Goal: Information Seeking & Learning: Learn about a topic

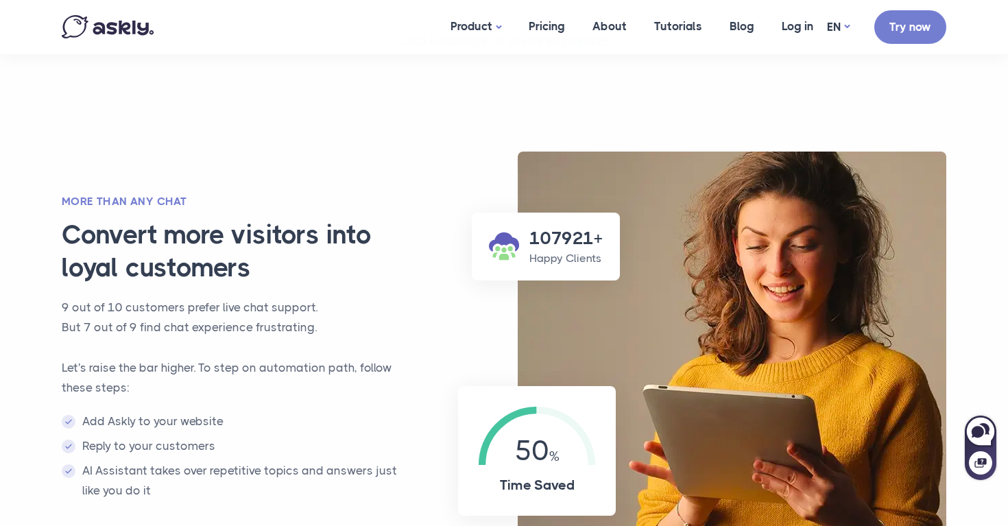
scroll to position [917, 0]
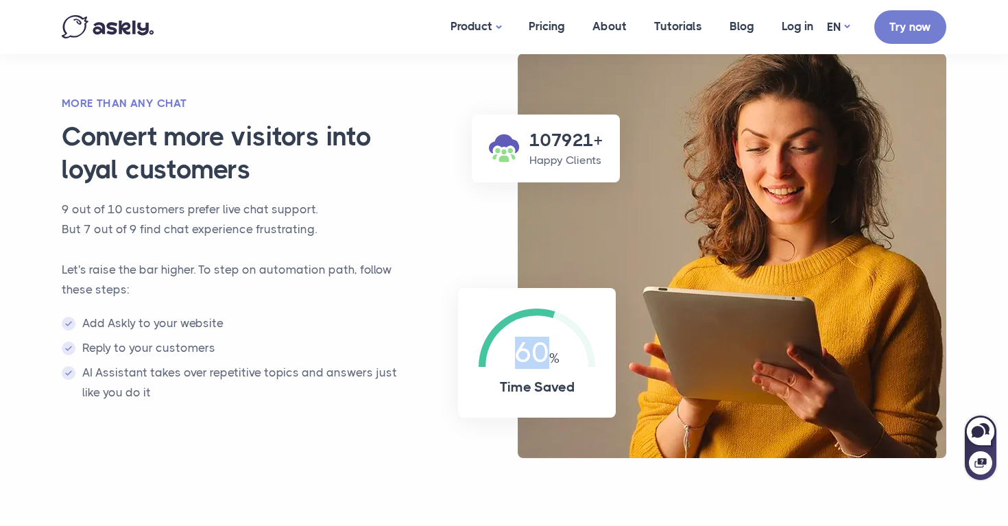
drag, startPoint x: 520, startPoint y: 350, endPoint x: 586, endPoint y: 350, distance: 65.8
click at [585, 350] on div "60" at bounding box center [537, 338] width 117 height 58
click at [586, 350] on div "60" at bounding box center [537, 338] width 117 height 58
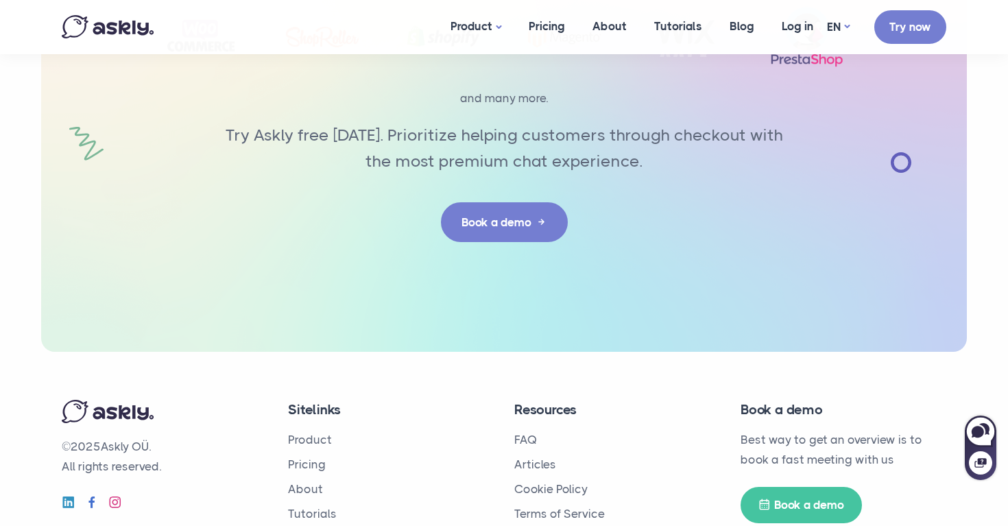
scroll to position [4410, 0]
click at [120, 437] on p "© 2025 Askly OÜ. All rights reserved." at bounding box center [165, 457] width 206 height 40
copy p "Askly"
click at [589, 252] on div "Askly integrates with every website platform ✌️" at bounding box center [503, 32] width 905 height 639
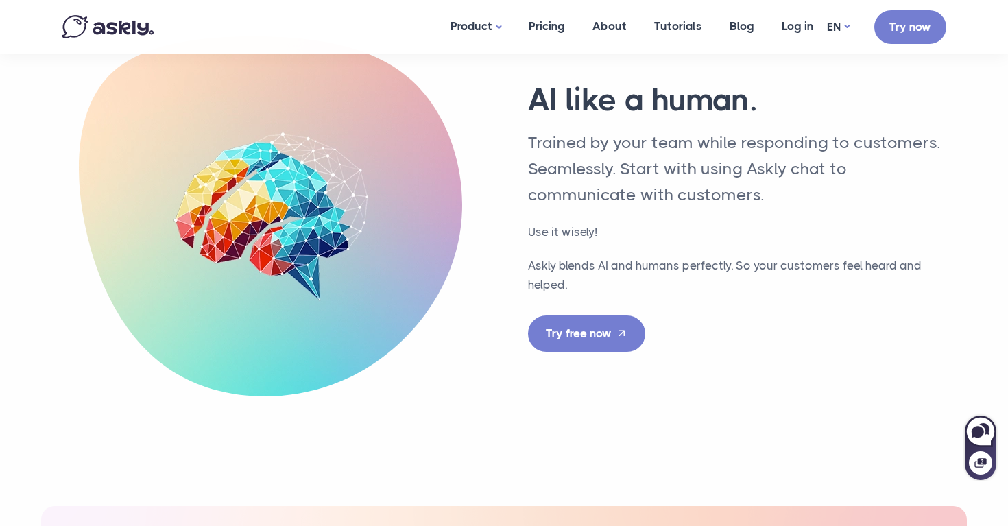
scroll to position [3487, 0]
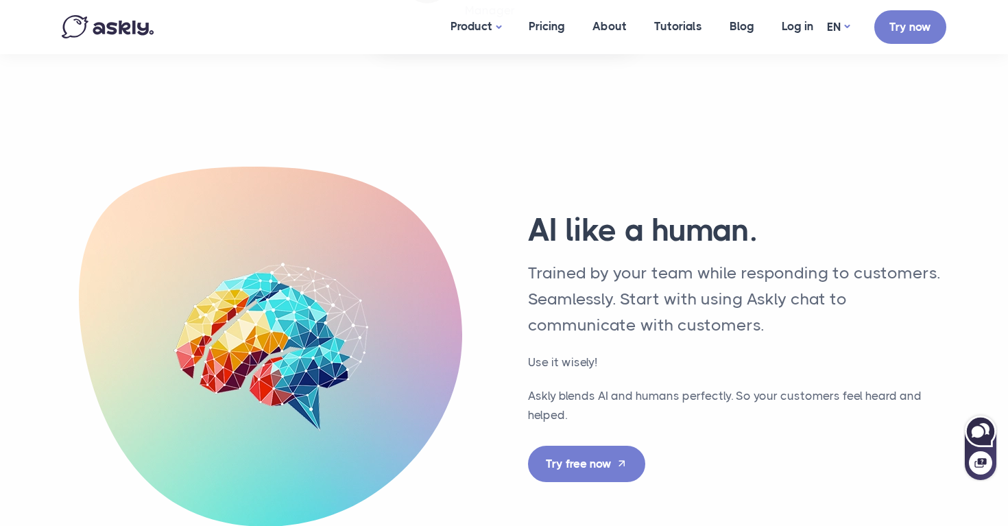
click at [980, 441] on icon at bounding box center [979, 430] width 29 height 29
select select "**"
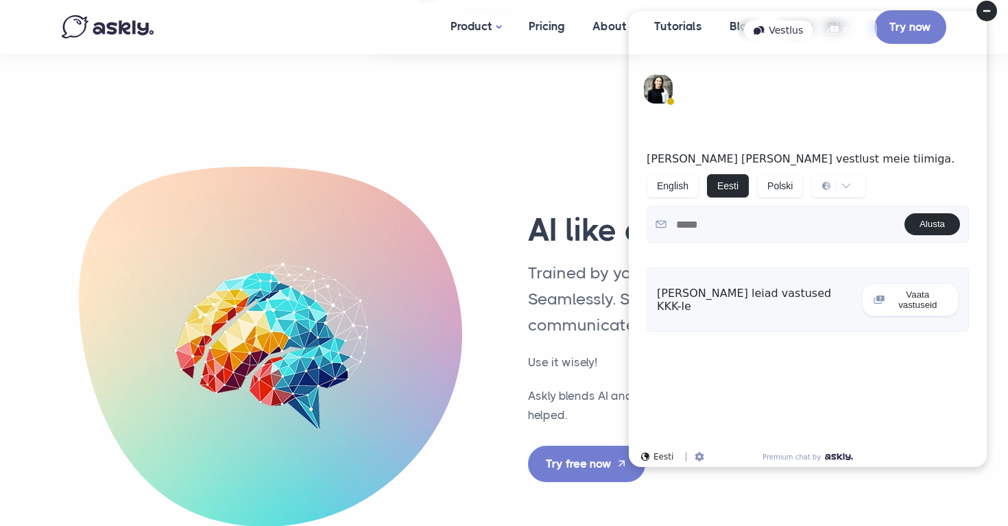
scroll to position [0, 0]
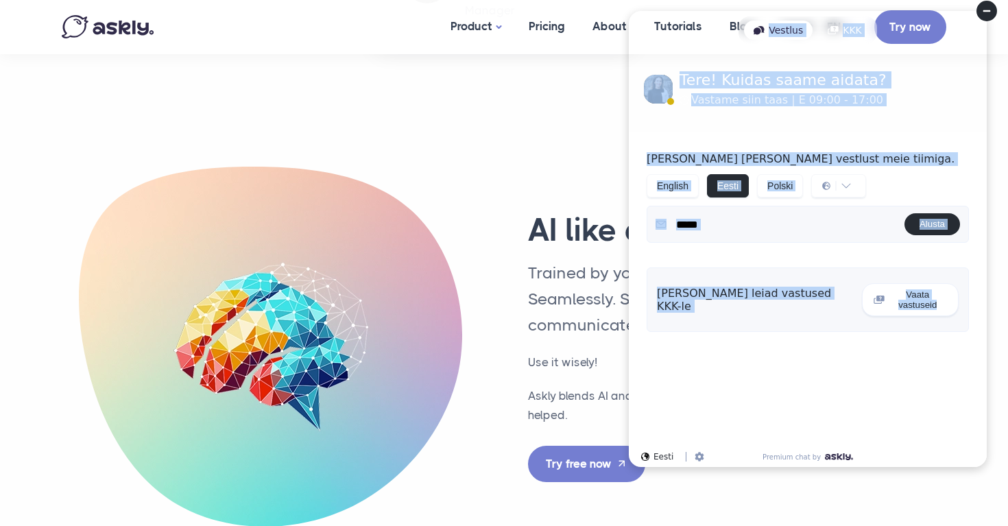
drag, startPoint x: 766, startPoint y: 152, endPoint x: 991, endPoint y: 421, distance: 351.0
click at [992, 420] on div "**********" at bounding box center [808, 240] width 380 height 481
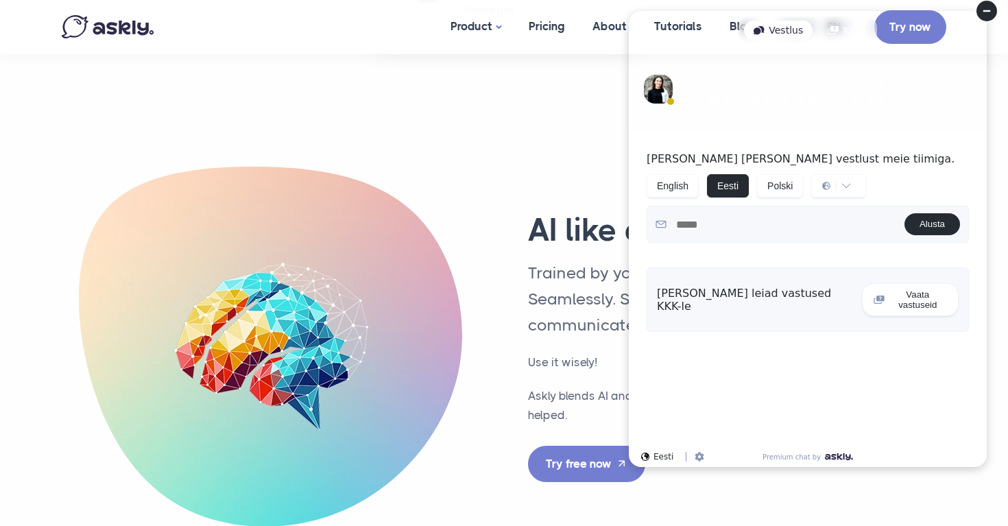
click at [889, 396] on div "**********" at bounding box center [808, 289] width 358 height 315
click at [921, 169] on div "**********" at bounding box center [807, 196] width 339 height 121
click at [852, 28] on div "KKK" at bounding box center [844, 30] width 53 height 19
select select "**"
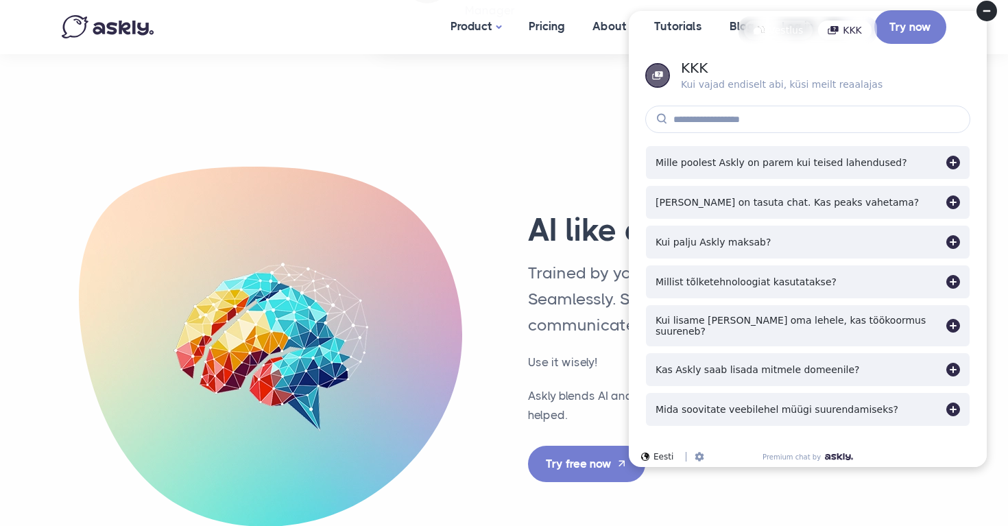
click at [788, 32] on div "Vestlus" at bounding box center [778, 30] width 69 height 19
select select "**"
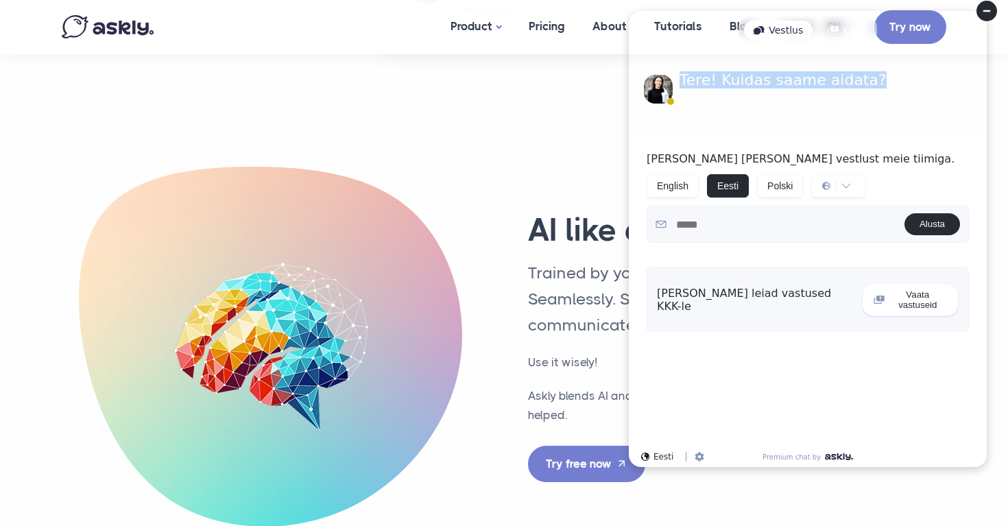
drag, startPoint x: 680, startPoint y: 77, endPoint x: 870, endPoint y: 77, distance: 189.9
click at [870, 77] on div "Tere! Kuidas saame aidata? Vastame siin taas | E 09:00 - 17:00" at bounding box center [808, 89] width 328 height 33
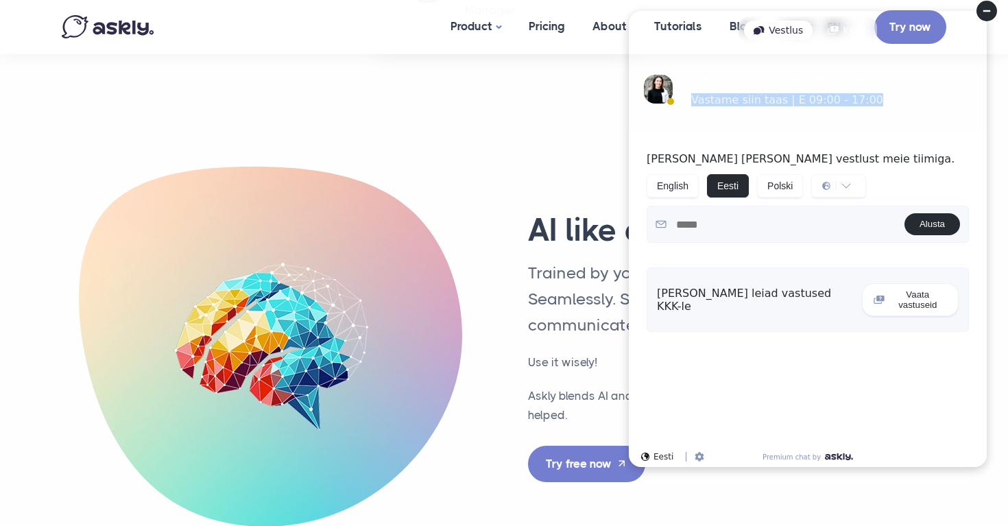
drag, startPoint x: 690, startPoint y: 101, endPoint x: 904, endPoint y: 101, distance: 213.9
click at [904, 101] on div "Tere! Kuidas saame aidata? Vastame siin taas | E 09:00 - 17:00" at bounding box center [808, 89] width 328 height 33
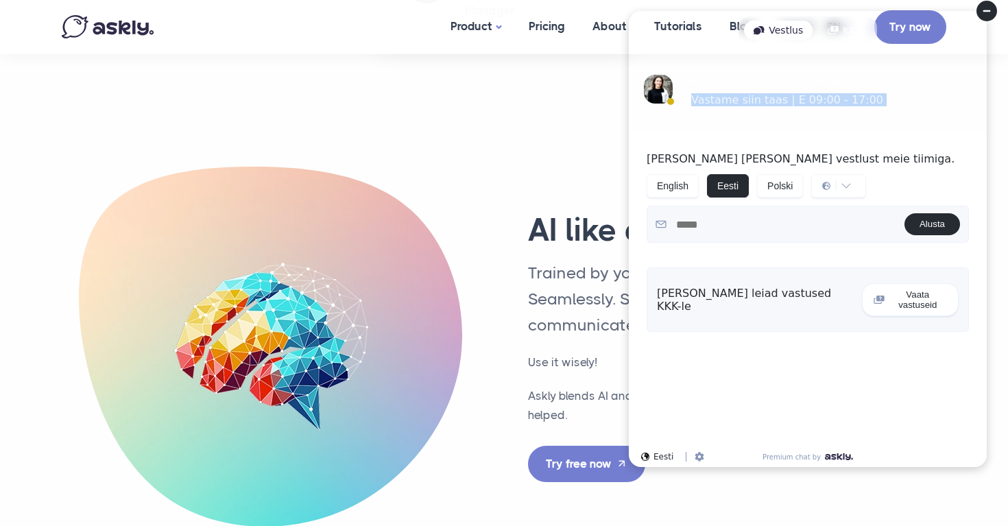
click at [904, 101] on div "Tere! Kuidas saame aidata? Vastame siin taas | E 09:00 - 17:00" at bounding box center [808, 89] width 328 height 33
click at [872, 101] on div "Tere! Kuidas saame aidata? Vastame siin taas | E 09:00 - 17:00" at bounding box center [808, 89] width 328 height 33
drag, startPoint x: 796, startPoint y: 100, endPoint x: 889, endPoint y: 100, distance: 93.3
click at [889, 100] on div "Tere! Kuidas saame aidata? Vastame siin taas | E 09:00 - 17:00" at bounding box center [808, 89] width 328 height 33
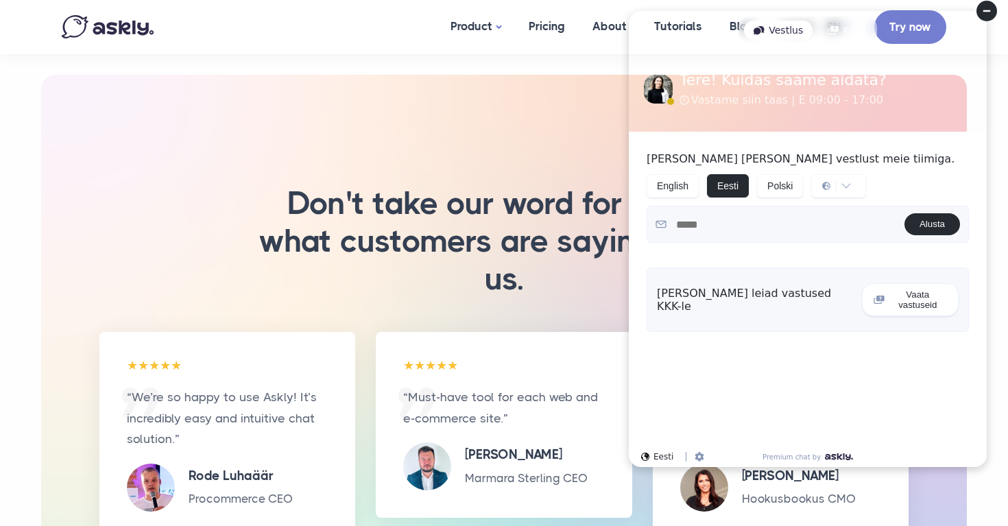
scroll to position [2386, 0]
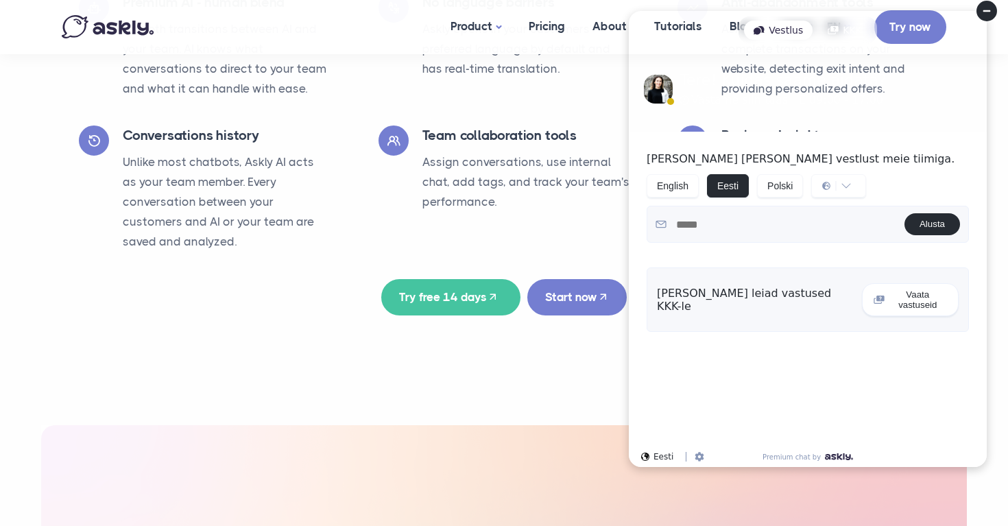
click at [112, 25] on img at bounding box center [108, 26] width 92 height 23
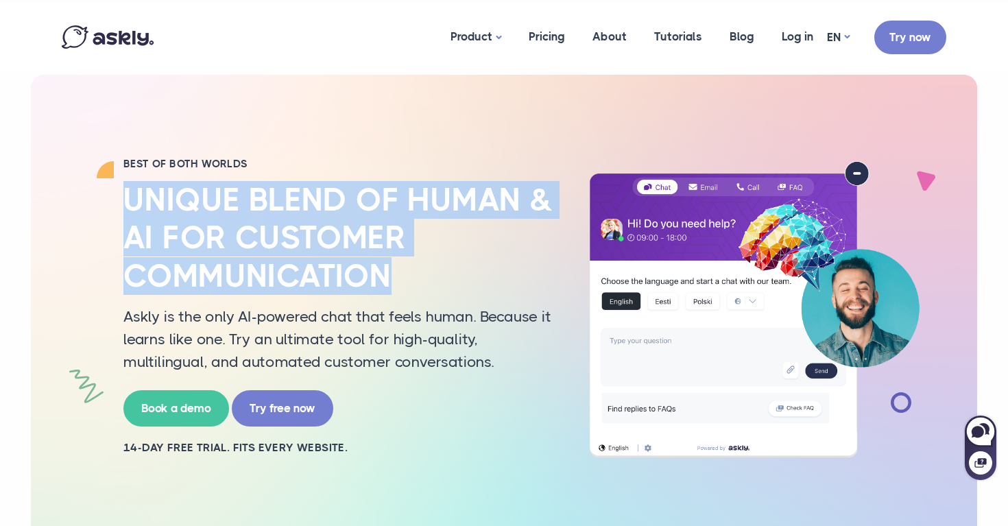
drag, startPoint x: 128, startPoint y: 196, endPoint x: 485, endPoint y: 277, distance: 365.6
click at [485, 277] on h2 "Unique blend of human & AI for customer communication" at bounding box center [339, 238] width 432 height 114
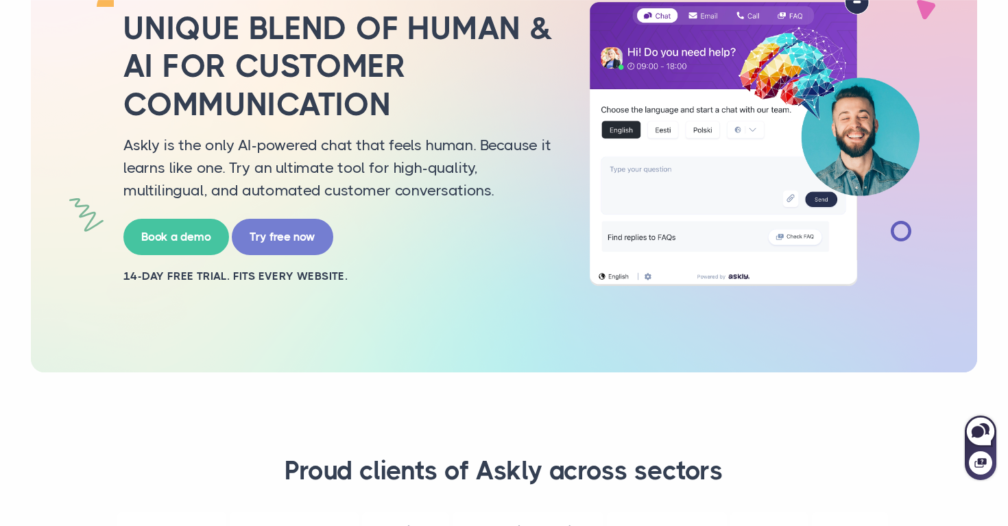
scroll to position [171, 0]
click at [454, 143] on p "Askly is the only AI-powered chat that feels human. Because it learns like one.…" at bounding box center [339, 168] width 432 height 68
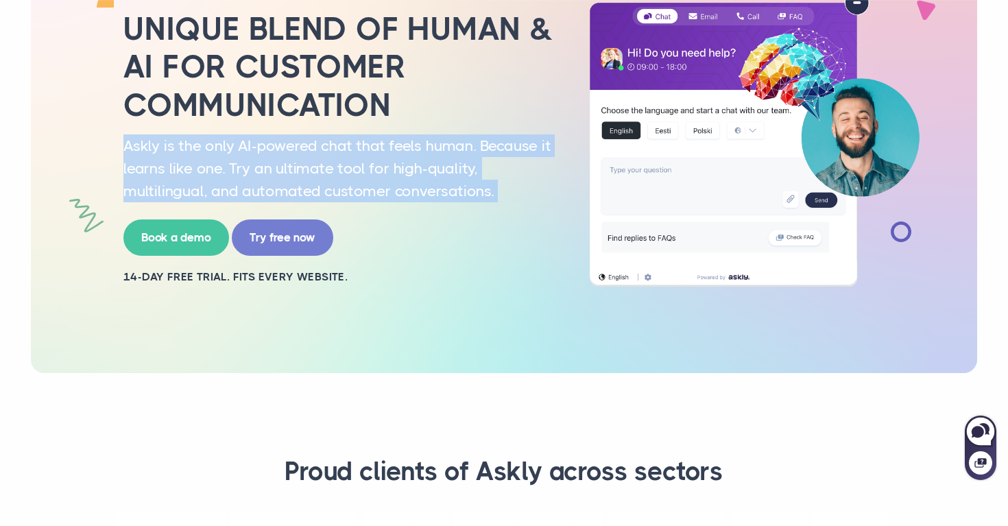
click at [454, 143] on p "Askly is the only AI-powered chat that feels human. Because it learns like one.…" at bounding box center [339, 168] width 432 height 68
click at [498, 143] on p "Askly is the only AI-powered chat that feels human. Because it learns like one.…" at bounding box center [339, 168] width 432 height 68
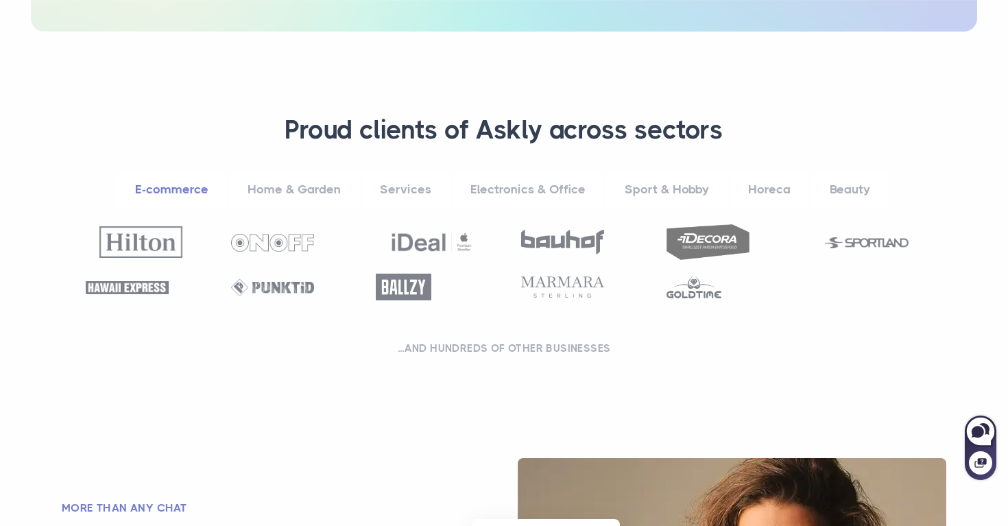
scroll to position [789, 0]
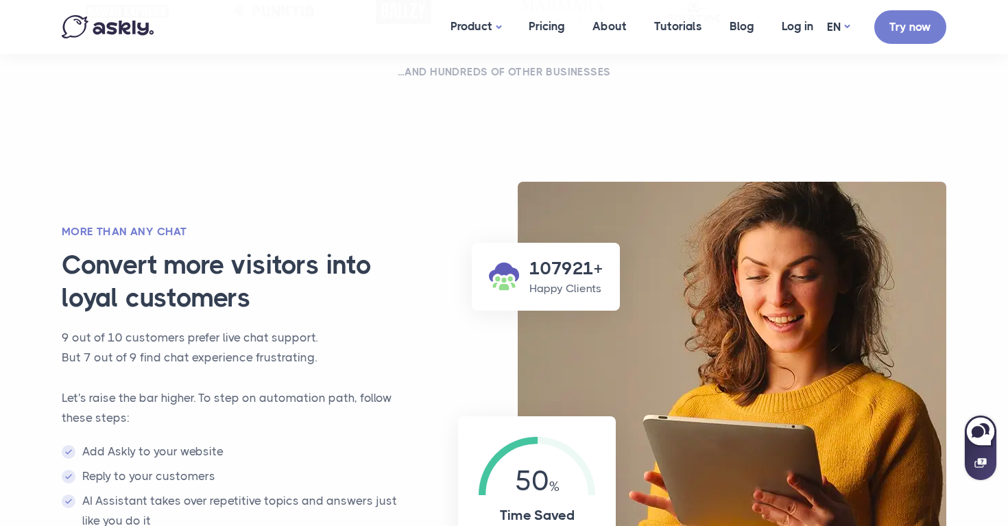
click at [983, 466] on icon at bounding box center [980, 463] width 12 height 10
select select "**"
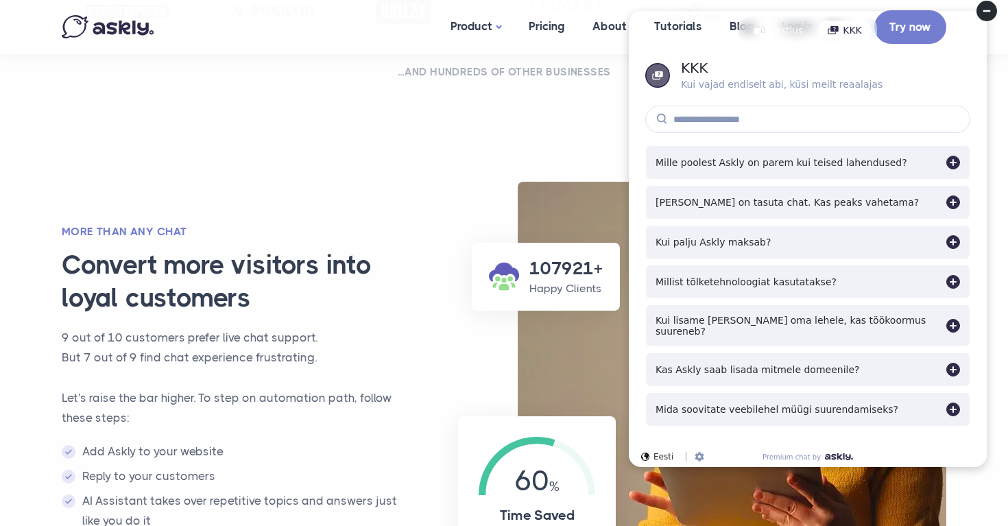
click at [822, 198] on div "[PERSON_NAME] on tasuta chat. Kas peaks vahetama?" at bounding box center [787, 202] width 263 height 11
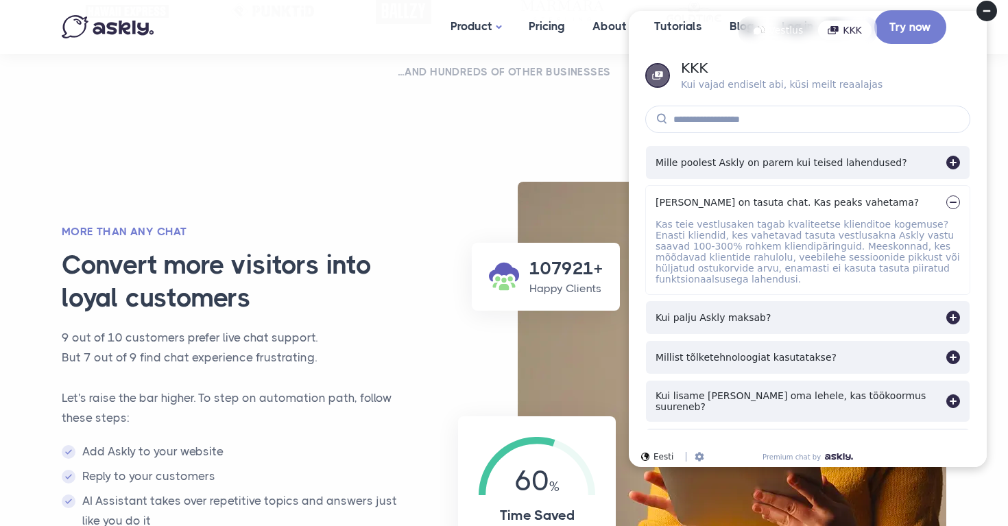
click at [989, 10] on icon at bounding box center [987, 11] width 8 height 2
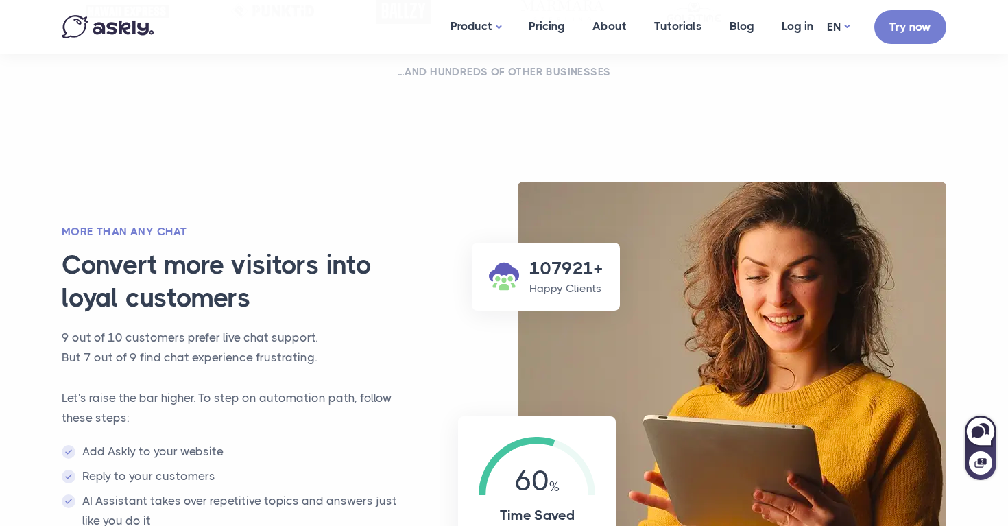
click at [125, 30] on img at bounding box center [108, 26] width 92 height 23
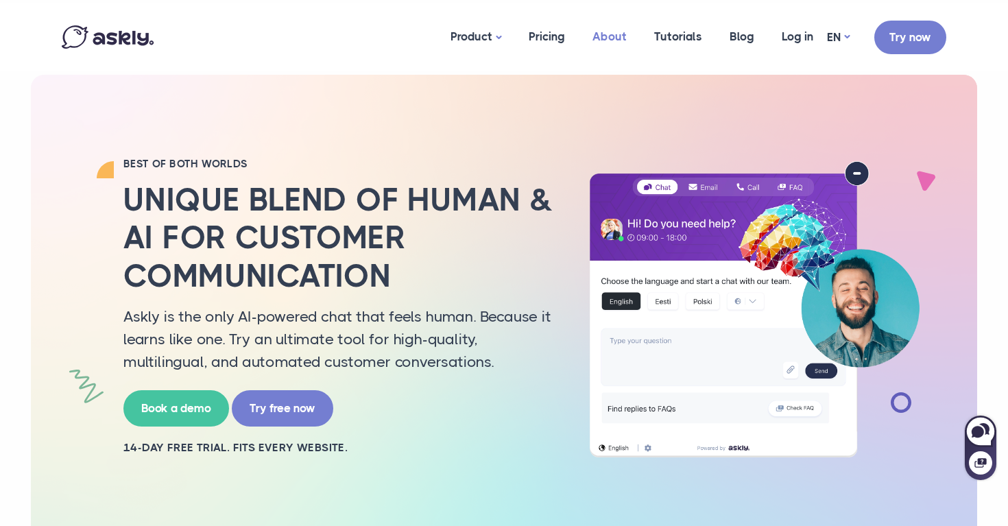
click at [623, 38] on link "About" at bounding box center [610, 36] width 62 height 67
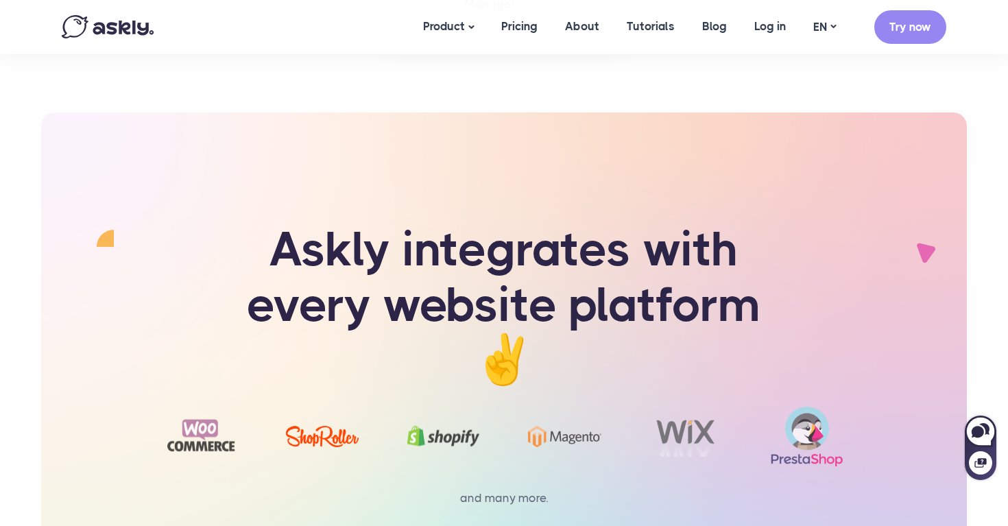
scroll to position [2887, 0]
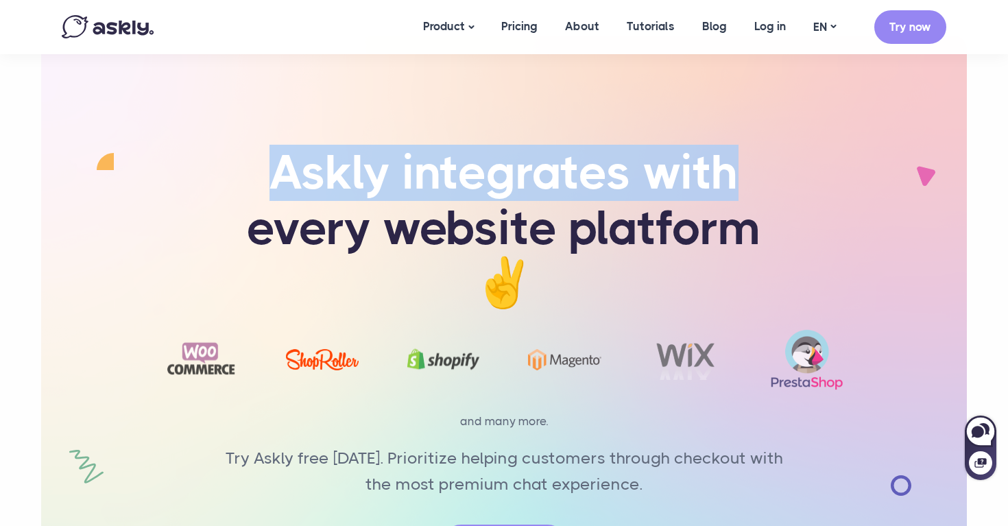
drag, startPoint x: 300, startPoint y: 123, endPoint x: 838, endPoint y: 173, distance: 540.6
click at [838, 173] on div "Askly integrates with every website platform ✌️" at bounding box center [503, 355] width 905 height 639
click at [838, 173] on div "Askly integrates with every website platform ✌️" at bounding box center [503, 236] width 905 height 183
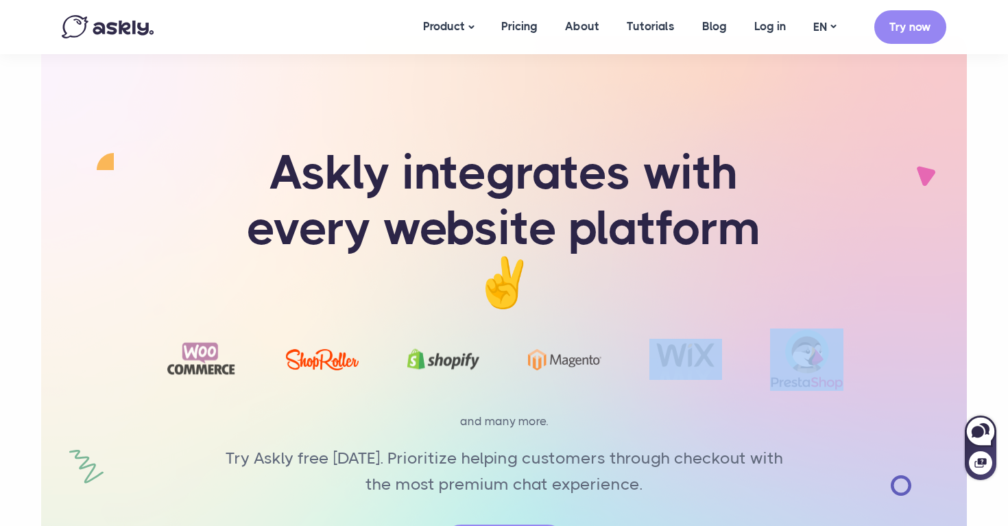
drag, startPoint x: 696, startPoint y: 232, endPoint x: 855, endPoint y: 232, distance: 159.1
click at [854, 287] on div at bounding box center [503, 349] width 761 height 124
click at [855, 287] on div at bounding box center [503, 349] width 761 height 124
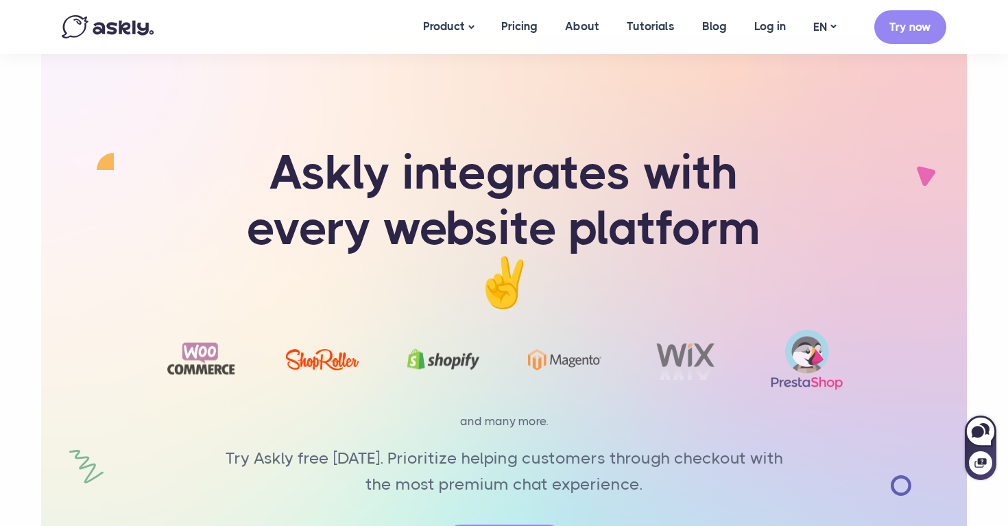
click at [684, 200] on h1 "Askly integrates with every website platform ✌️" at bounding box center [504, 228] width 583 height 166
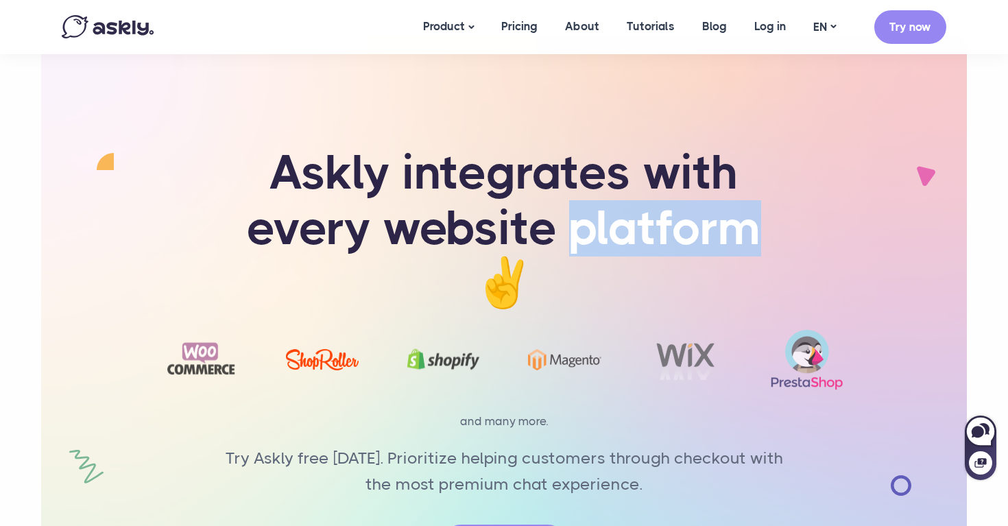
click at [684, 200] on h1 "Askly integrates with every website platform ✌️" at bounding box center [504, 228] width 583 height 166
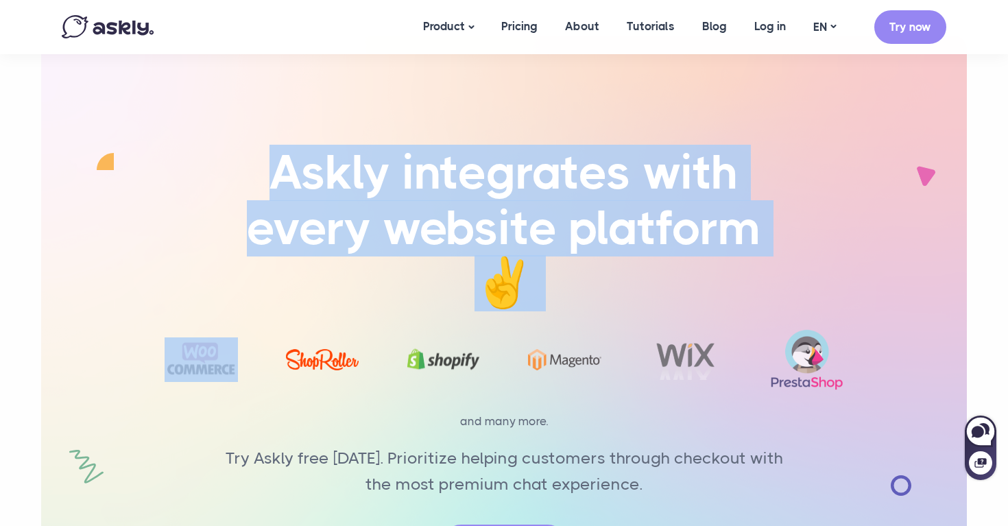
click at [684, 200] on h1 "Askly integrates with every website platform ✌️" at bounding box center [504, 228] width 583 height 166
click at [810, 208] on div "Askly integrates with every website platform ✌️" at bounding box center [503, 236] width 905 height 183
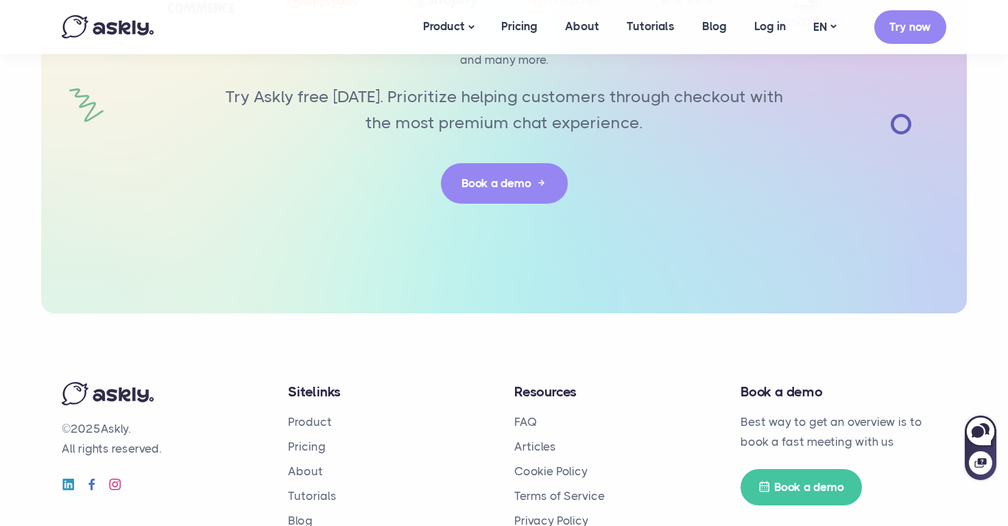
scroll to position [3248, 0]
click at [320, 416] on link "Product" at bounding box center [310, 423] width 44 height 14
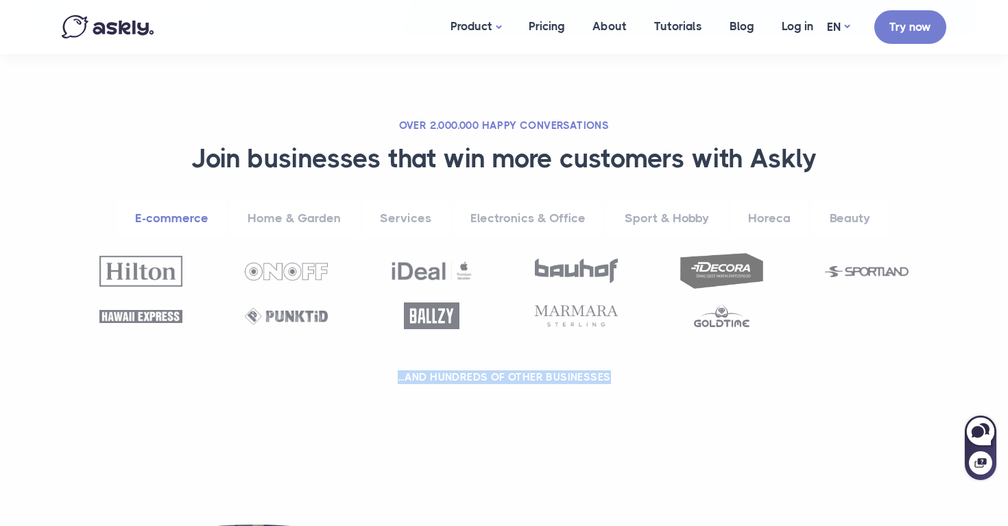
drag, startPoint x: 394, startPoint y: 377, endPoint x: 616, endPoint y: 377, distance: 222.2
click at [616, 377] on h2 "...and hundreds of other businesses" at bounding box center [504, 377] width 850 height 14
click at [538, 222] on link "Electronics & Office" at bounding box center [528, 219] width 151 height 38
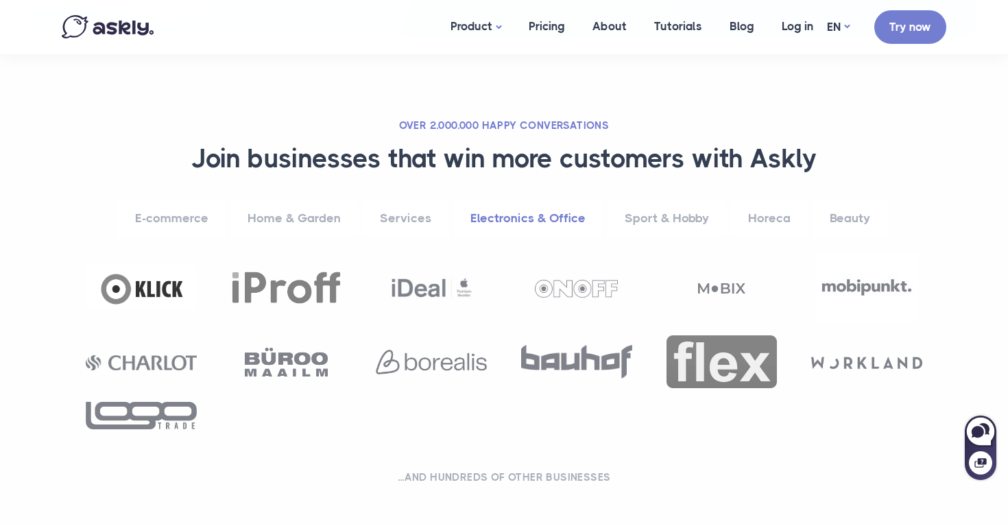
click at [442, 279] on img at bounding box center [431, 288] width 83 height 32
click at [309, 296] on img at bounding box center [286, 288] width 111 height 34
click at [186, 296] on img at bounding box center [141, 287] width 111 height 44
click at [437, 327] on div at bounding box center [504, 347] width 871 height 189
click at [402, 211] on link "Services" at bounding box center [405, 219] width 87 height 38
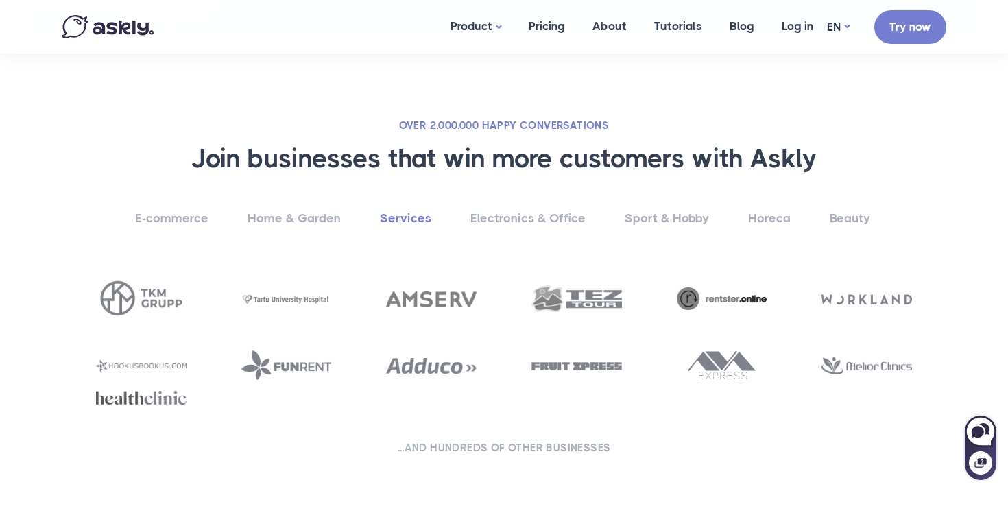
click at [311, 211] on link "Home & Garden" at bounding box center [294, 219] width 129 height 38
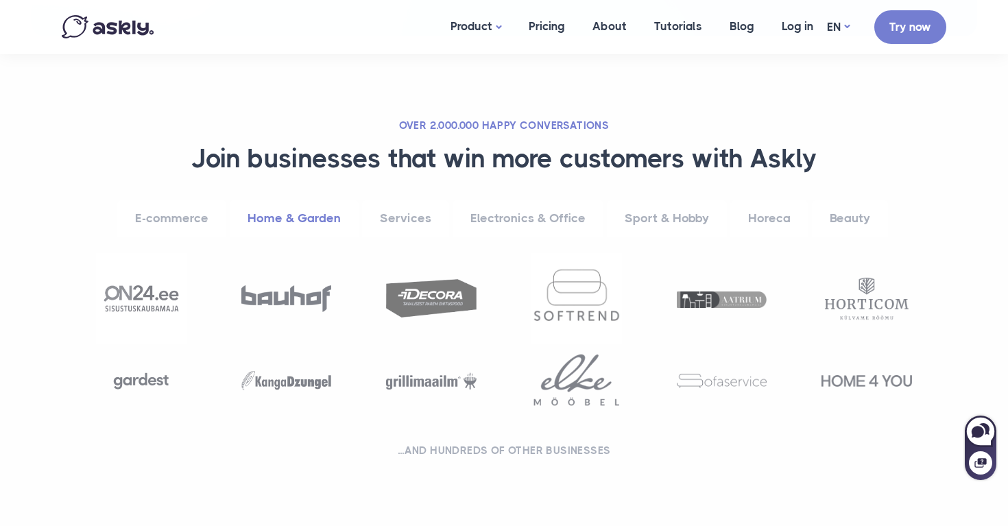
click at [208, 213] on link "E-commerce" at bounding box center [171, 219] width 109 height 38
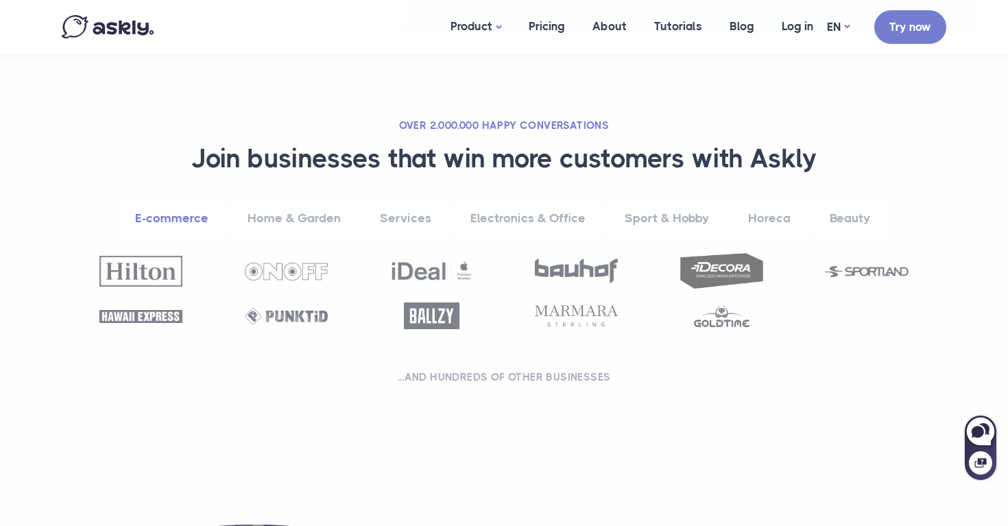
click at [437, 215] on link "Services" at bounding box center [405, 219] width 87 height 38
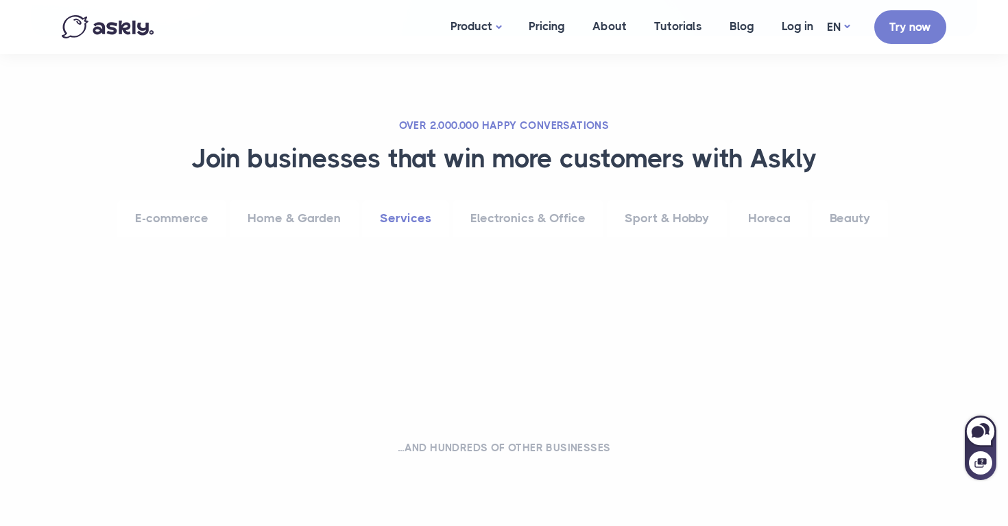
click at [533, 215] on link "Electronics & Office" at bounding box center [528, 219] width 151 height 38
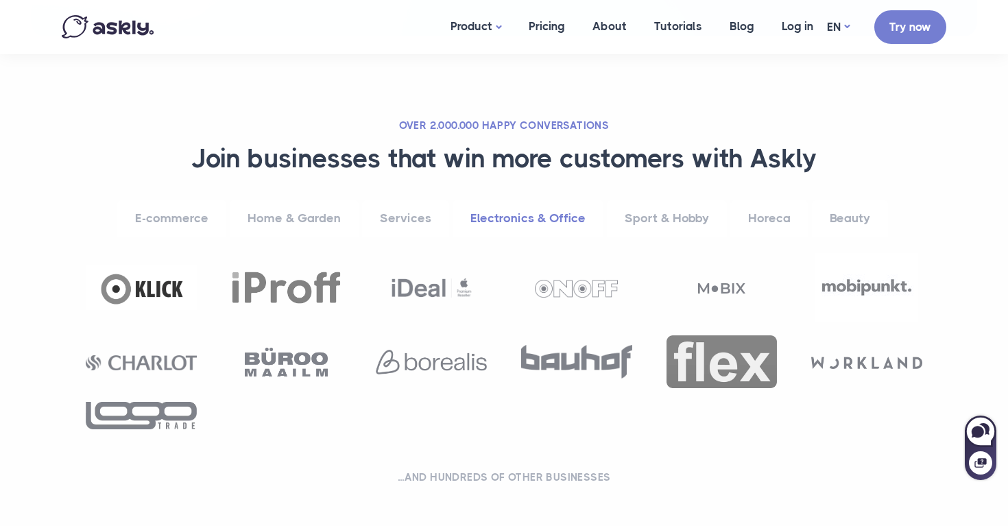
click at [670, 214] on link "Sport & Hobby" at bounding box center [667, 219] width 120 height 38
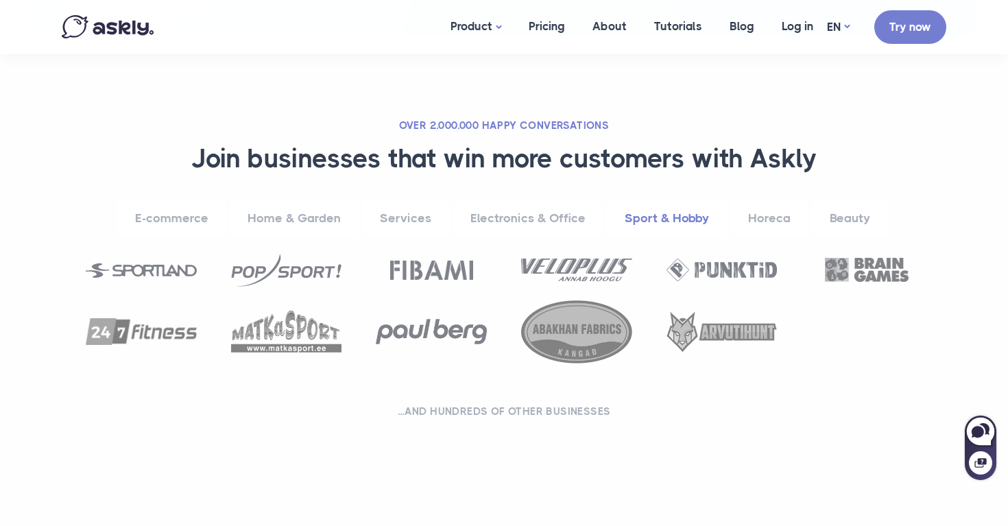
click at [765, 213] on link "Horeca" at bounding box center [769, 219] width 78 height 38
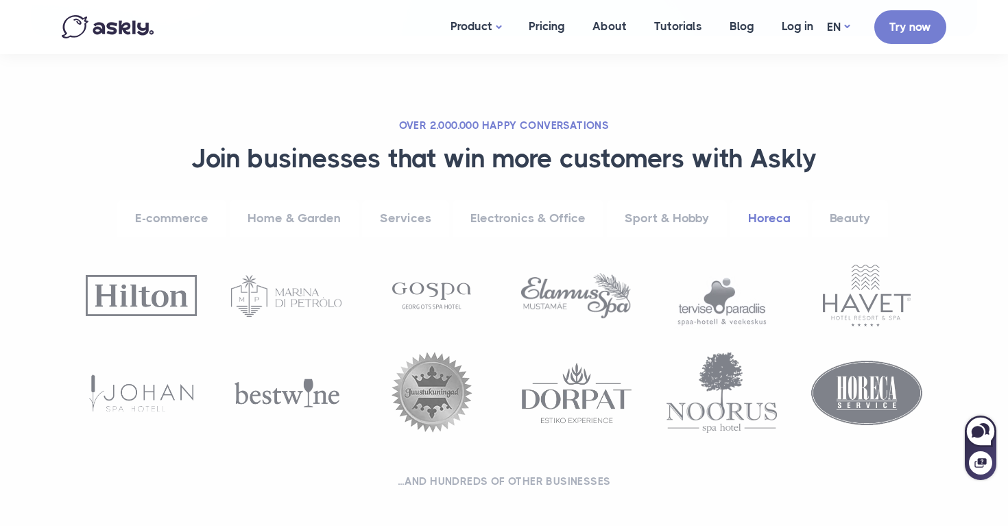
click at [816, 215] on link "Beauty" at bounding box center [850, 219] width 76 height 38
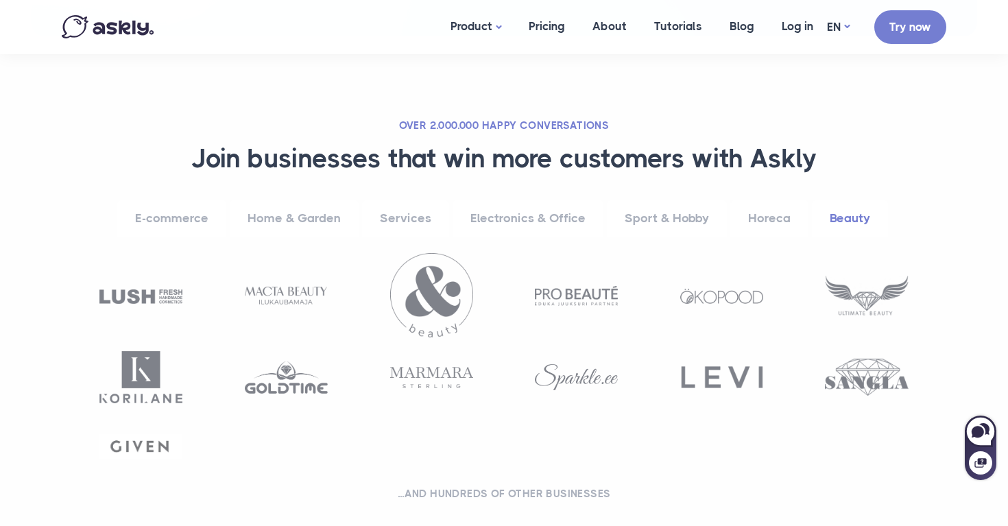
click at [183, 218] on link "E-commerce" at bounding box center [171, 219] width 109 height 38
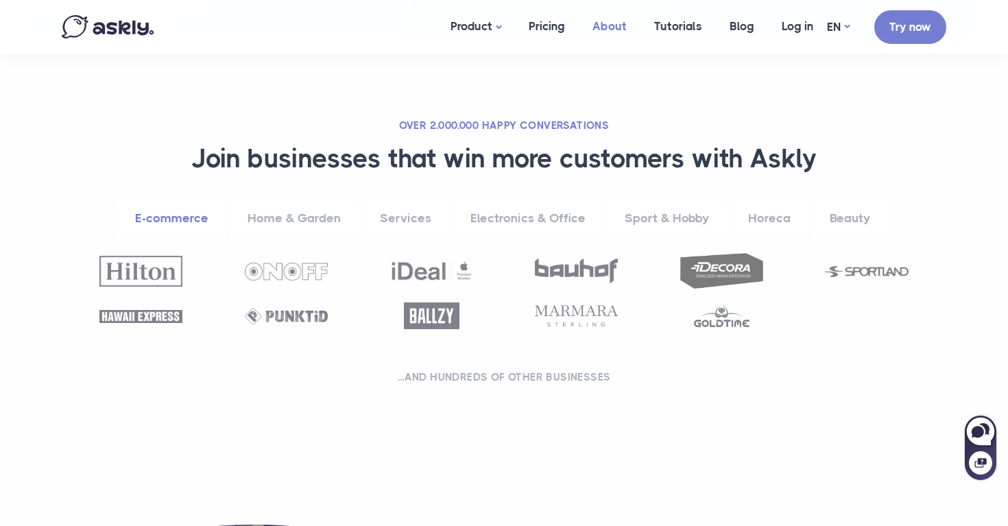
click at [610, 31] on link "About" at bounding box center [610, 26] width 62 height 53
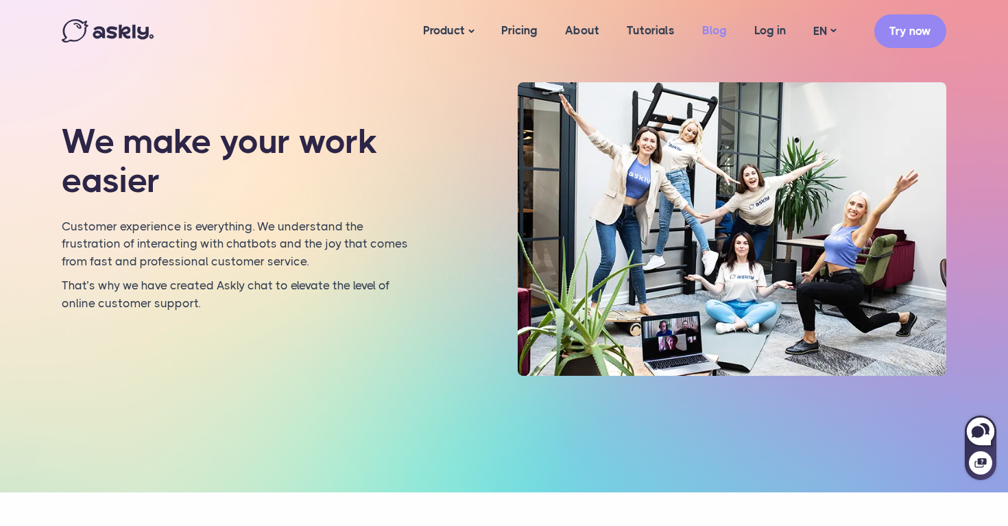
click at [698, 24] on link "Blog" at bounding box center [714, 30] width 52 height 53
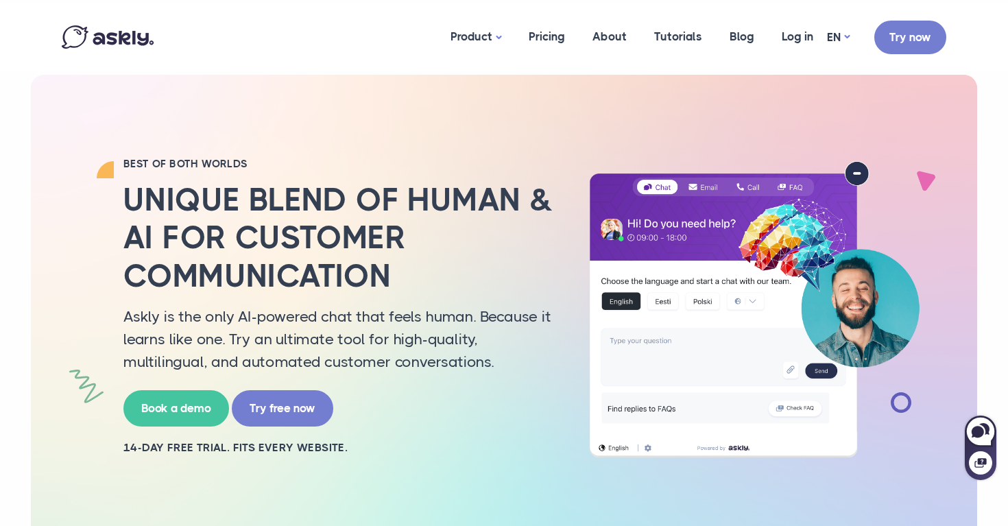
click at [858, 163] on img at bounding box center [754, 309] width 357 height 296
drag, startPoint x: 842, startPoint y: 130, endPoint x: 881, endPoint y: 306, distance: 179.8
click at [881, 306] on div "BEST OF BOTH WORLDS Unique blend of human & AI for customer communication Askly…" at bounding box center [503, 309] width 905 height 469
click at [946, 304] on div "BEST OF BOTH WORLDS Unique blend of human & AI for customer communication Askly…" at bounding box center [503, 309] width 905 height 304
click at [723, 40] on link "Blog" at bounding box center [742, 36] width 52 height 67
